Goal: Task Accomplishment & Management: Use online tool/utility

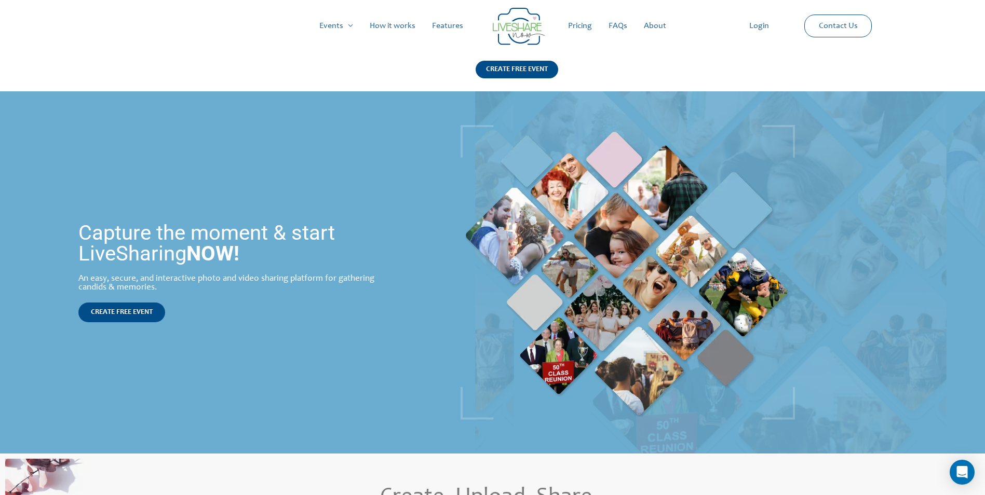
drag, startPoint x: 339, startPoint y: 138, endPoint x: 236, endPoint y: 348, distance: 234.1
click at [236, 348] on div "Capture the moment & start LiveSharing NOW! An easy, secure, and interactive ph…" at bounding box center [237, 272] width 475 height 362
click at [144, 316] on span "CREATE FREE EVENT" at bounding box center [122, 312] width 62 height 7
click at [770, 26] on link "Login" at bounding box center [759, 25] width 36 height 33
